Goal: Navigation & Orientation: Find specific page/section

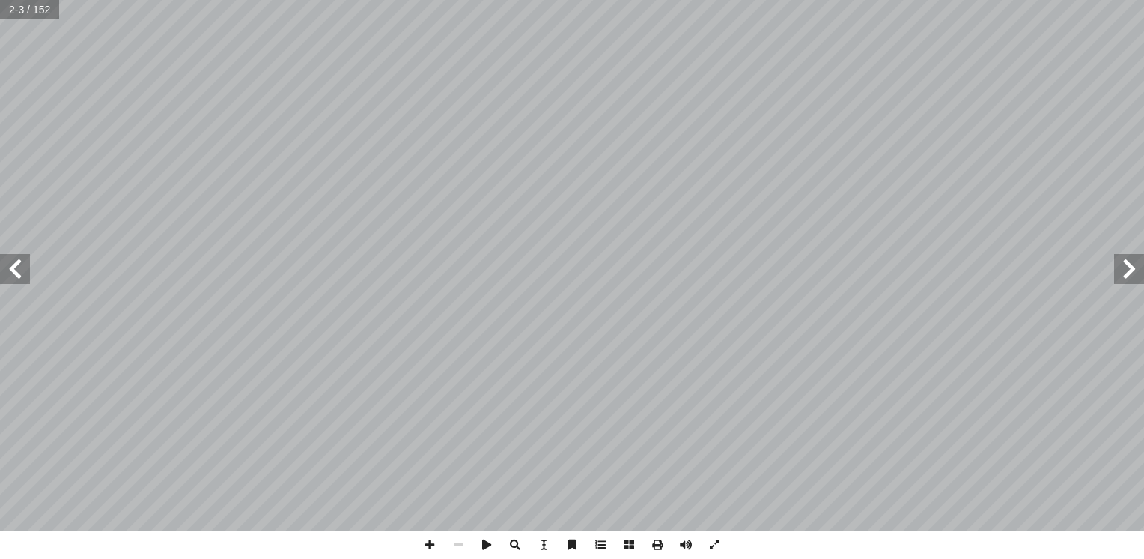
click at [14, 269] on span at bounding box center [15, 269] width 30 height 30
click at [10, 277] on span at bounding box center [15, 269] width 30 height 30
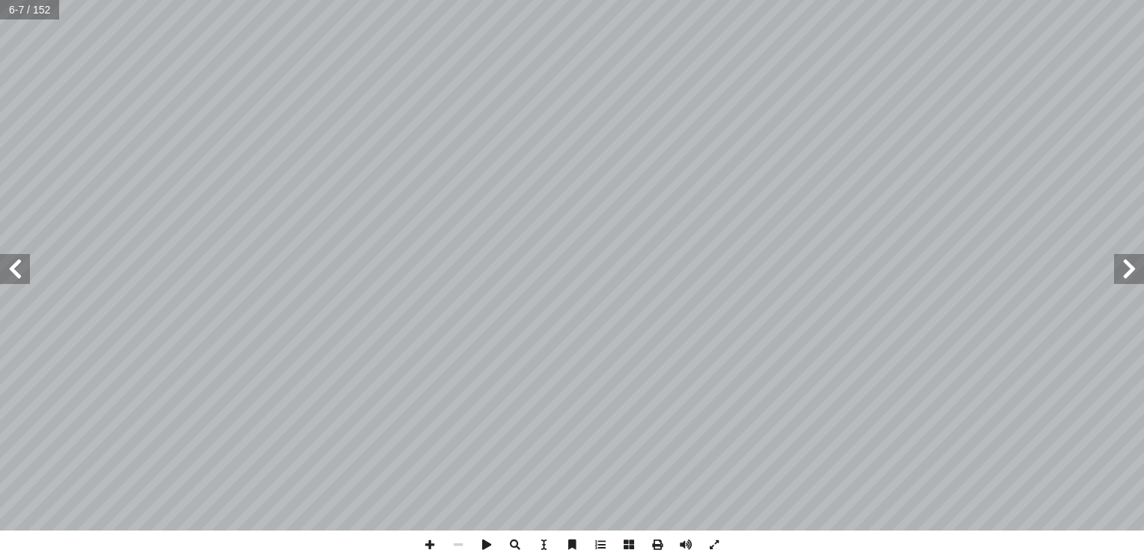
click at [10, 277] on span at bounding box center [15, 269] width 30 height 30
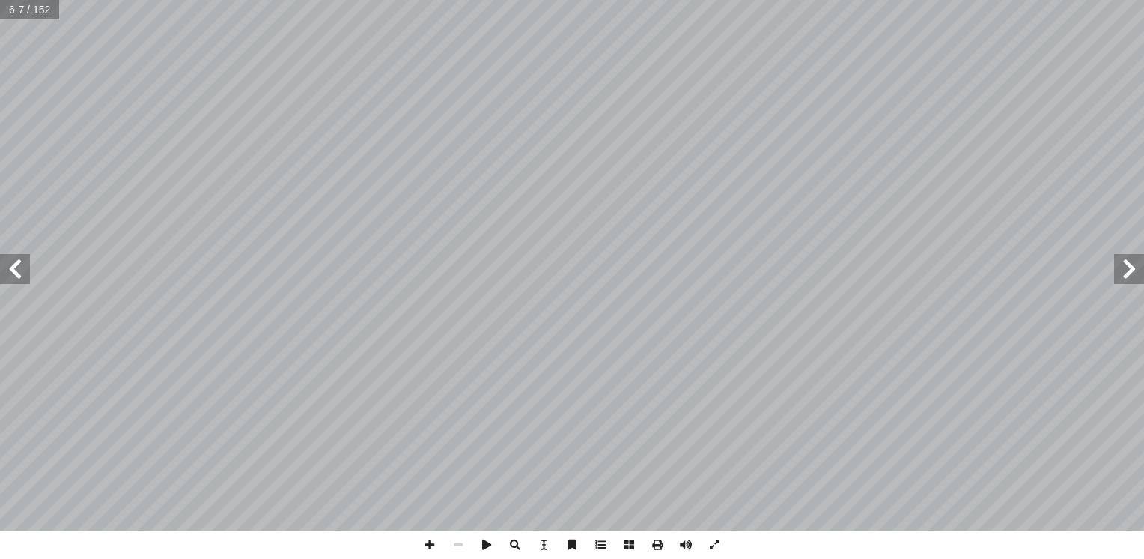
click at [10, 277] on span at bounding box center [15, 269] width 30 height 30
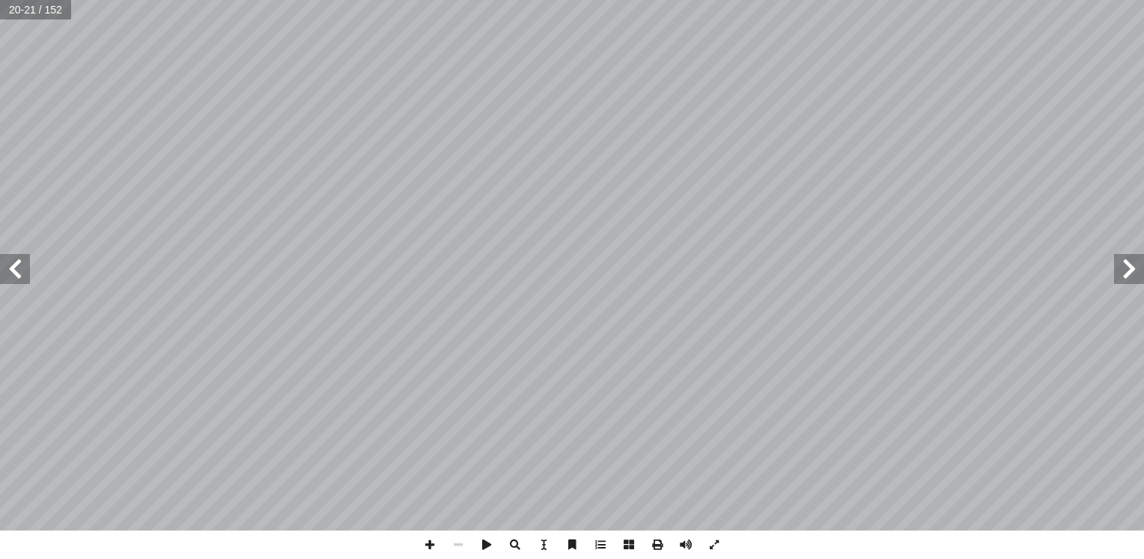
click at [10, 277] on span at bounding box center [15, 269] width 30 height 30
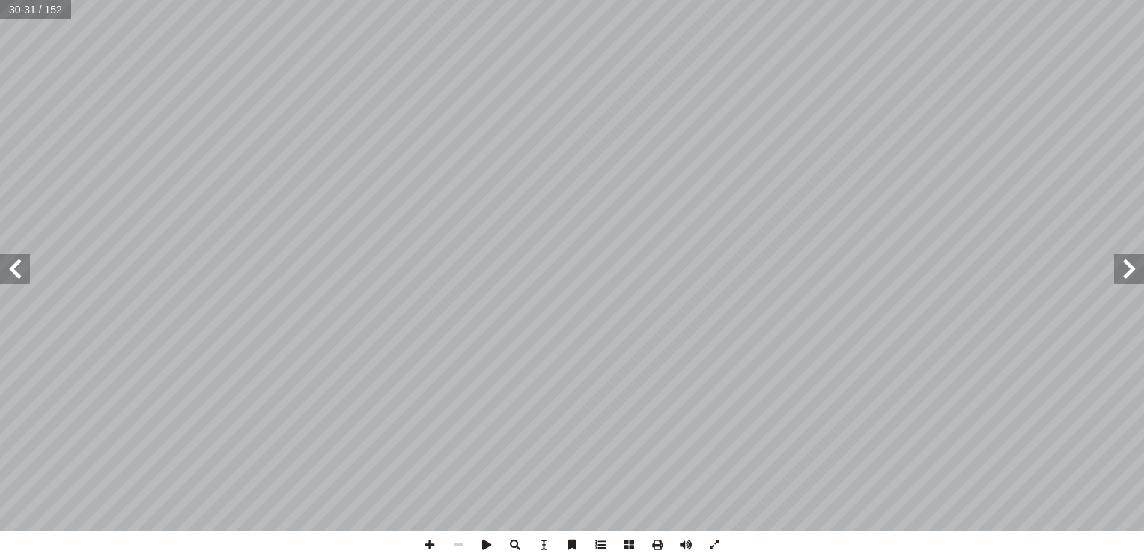
click at [13, 283] on span at bounding box center [15, 269] width 30 height 30
click at [716, 543] on span at bounding box center [714, 544] width 28 height 28
click at [712, 552] on span at bounding box center [714, 544] width 28 height 28
